Goal: Task Accomplishment & Management: Use online tool/utility

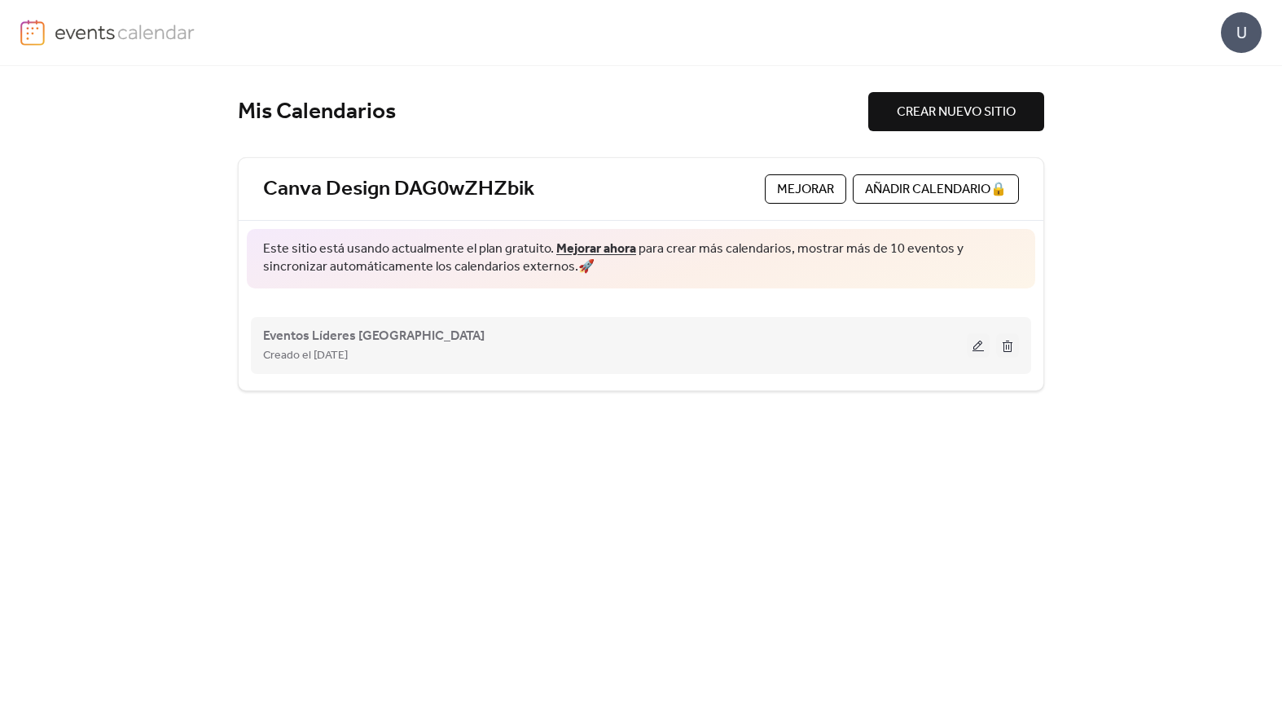
click at [743, 335] on div "Eventos Líderes [GEOGRAPHIC_DATA] Creado el [DATE]" at bounding box center [615, 345] width 704 height 39
click at [983, 350] on button at bounding box center [978, 345] width 23 height 24
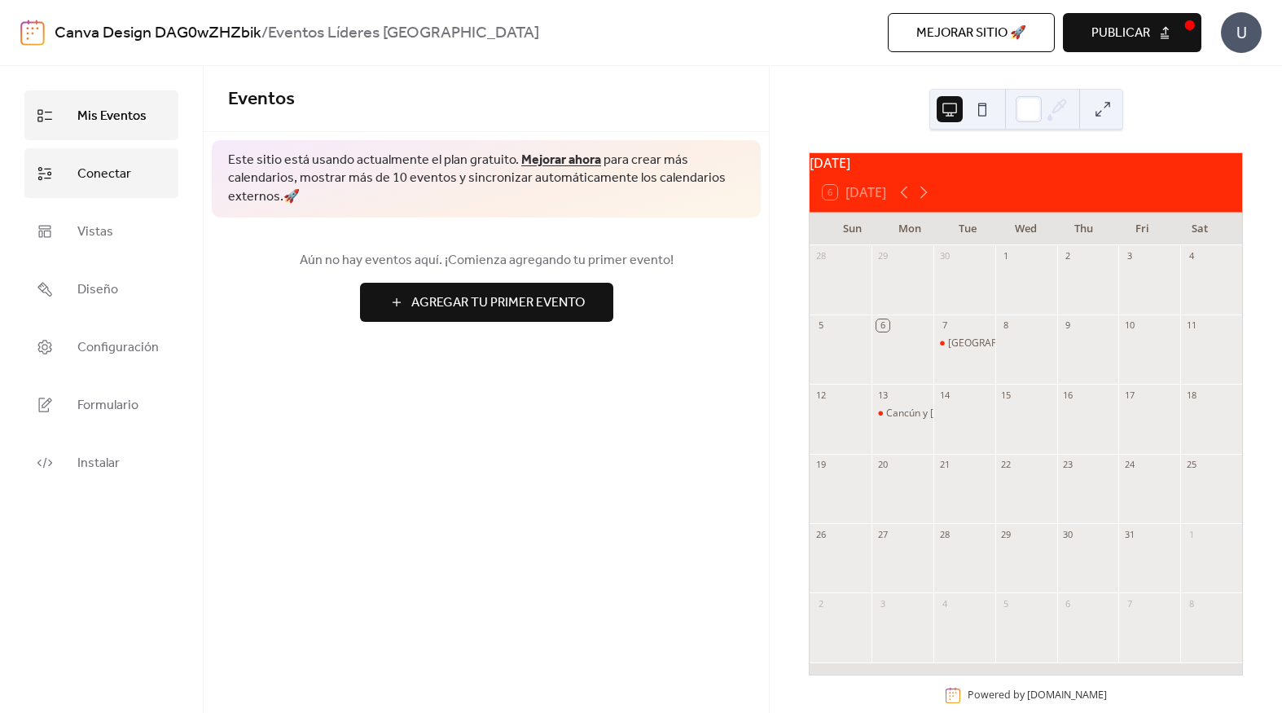
click at [114, 169] on span "Conectar" at bounding box center [104, 173] width 54 height 25
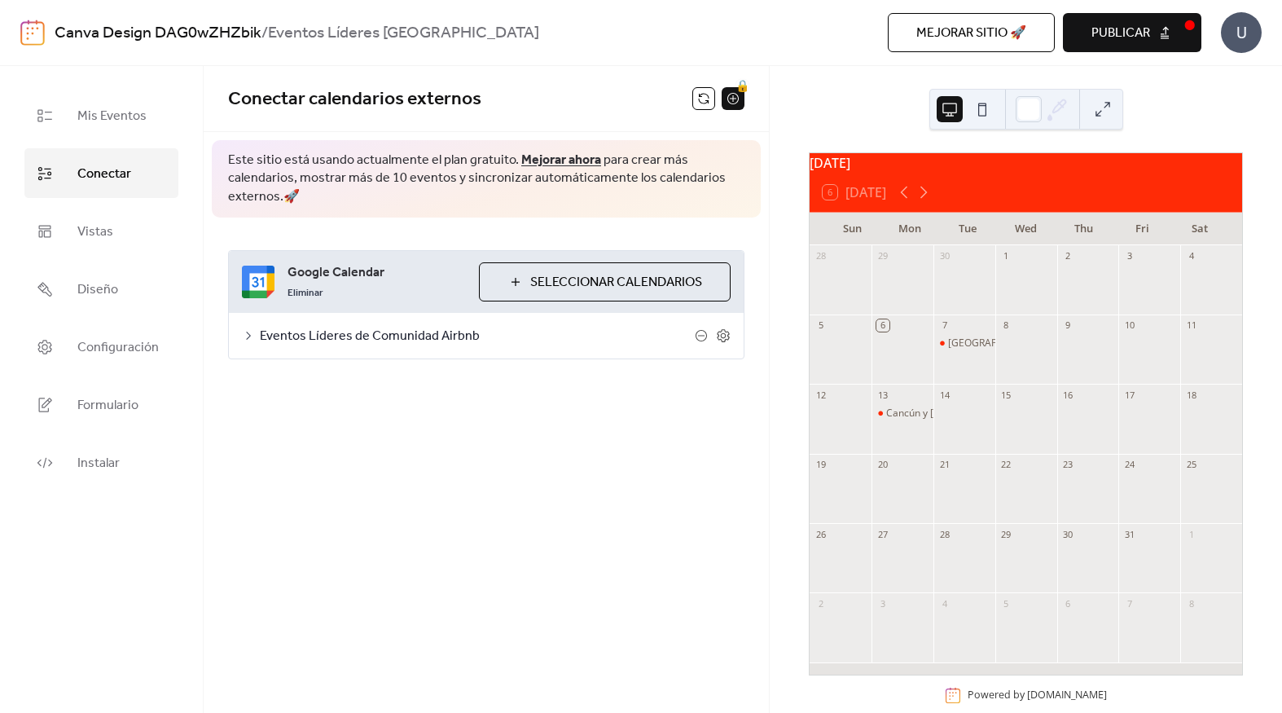
click at [671, 338] on span "Eventos Líderes de Comunidad Airbnb" at bounding box center [477, 337] width 435 height 20
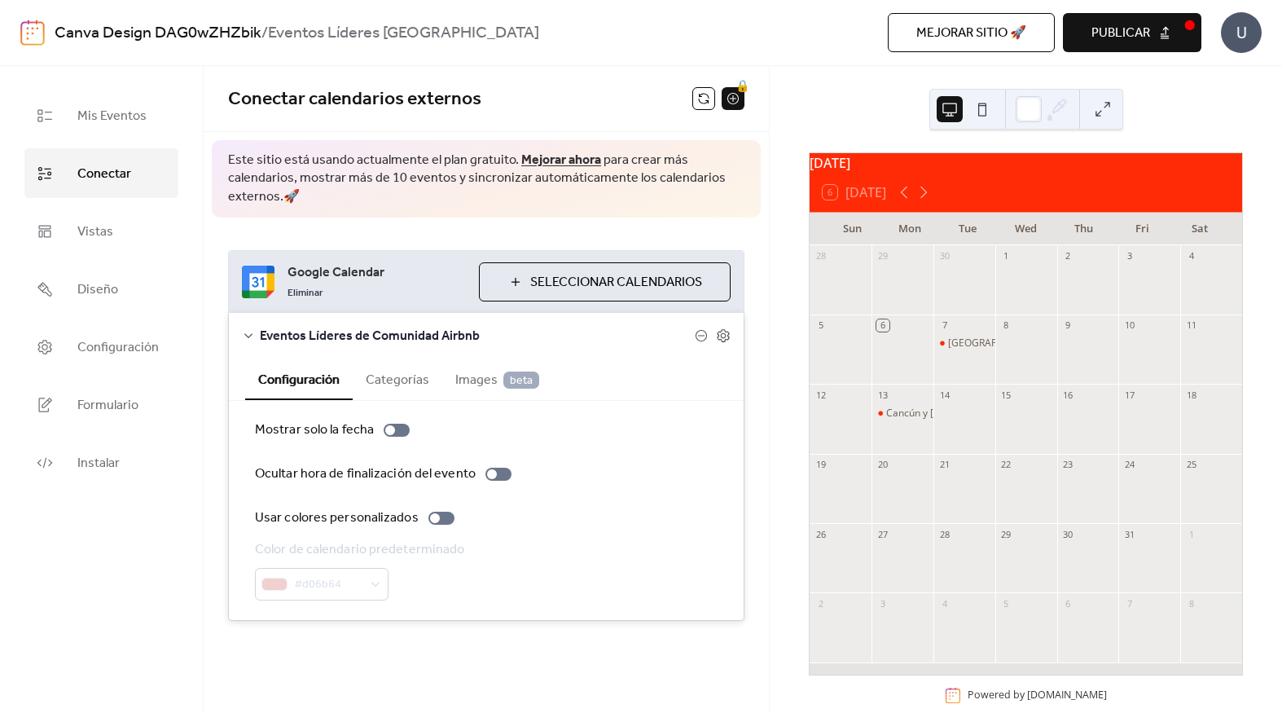
click at [409, 378] on button "Categorías" at bounding box center [398, 378] width 90 height 40
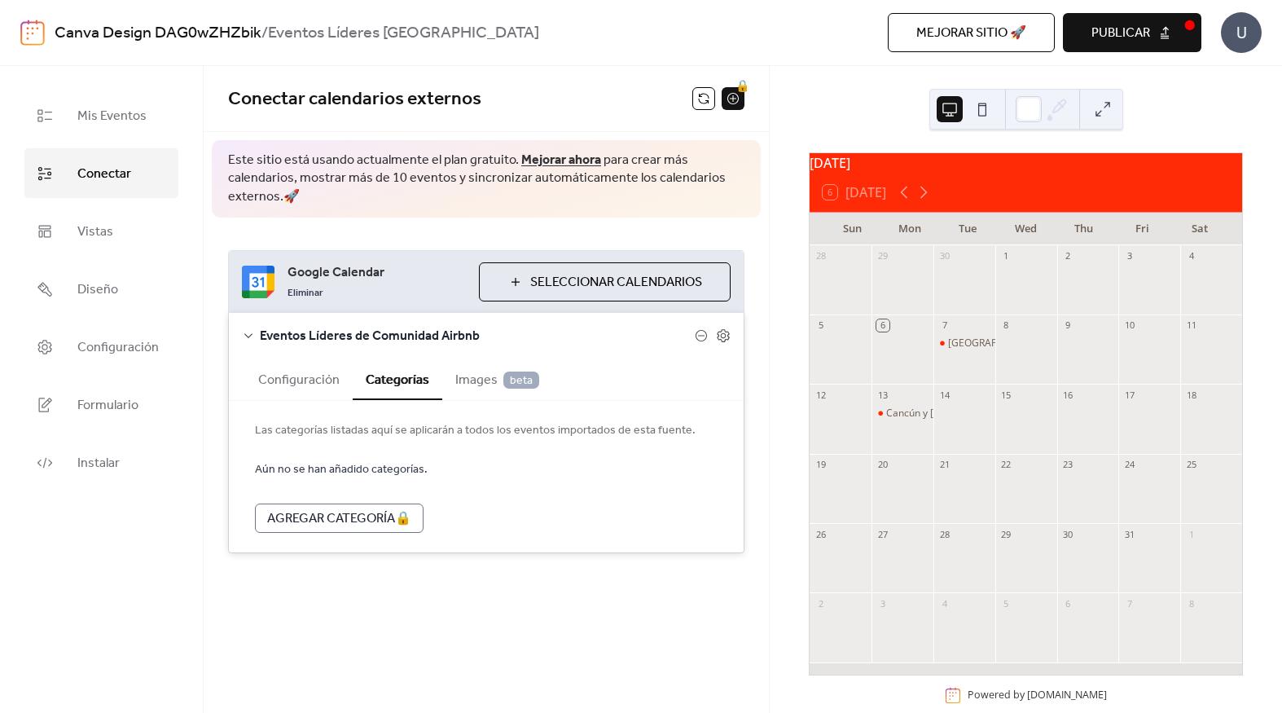
click at [503, 386] on span "beta" at bounding box center [521, 379] width 36 height 17
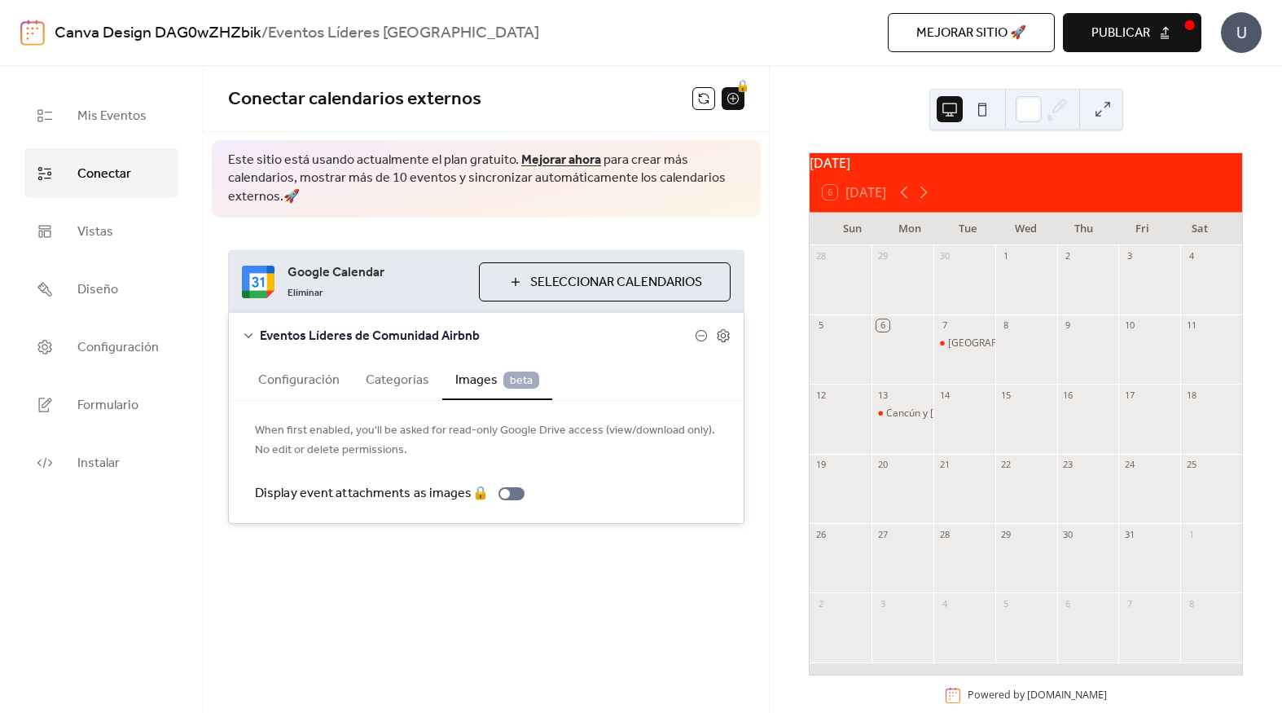
click at [250, 335] on icon at bounding box center [248, 335] width 8 height 5
